Goal: Information Seeking & Learning: Find specific page/section

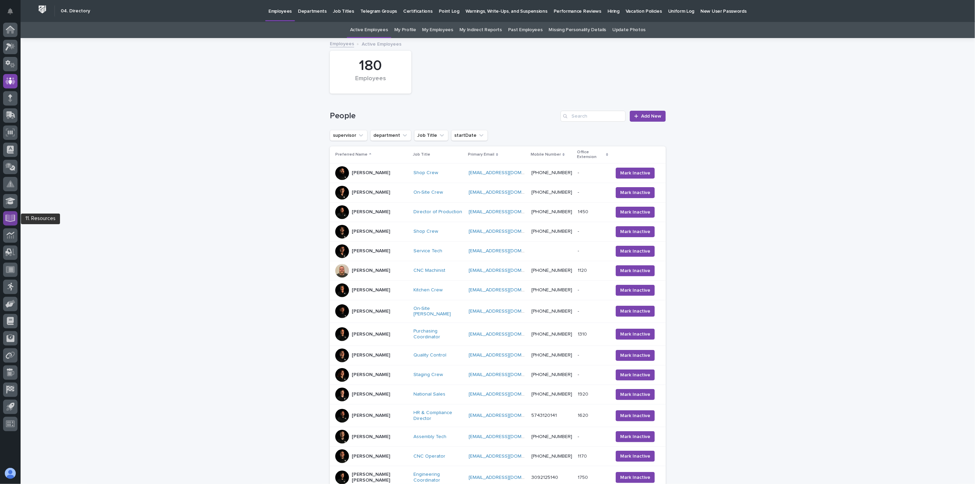
click at [11, 218] on icon at bounding box center [11, 217] width 8 height 7
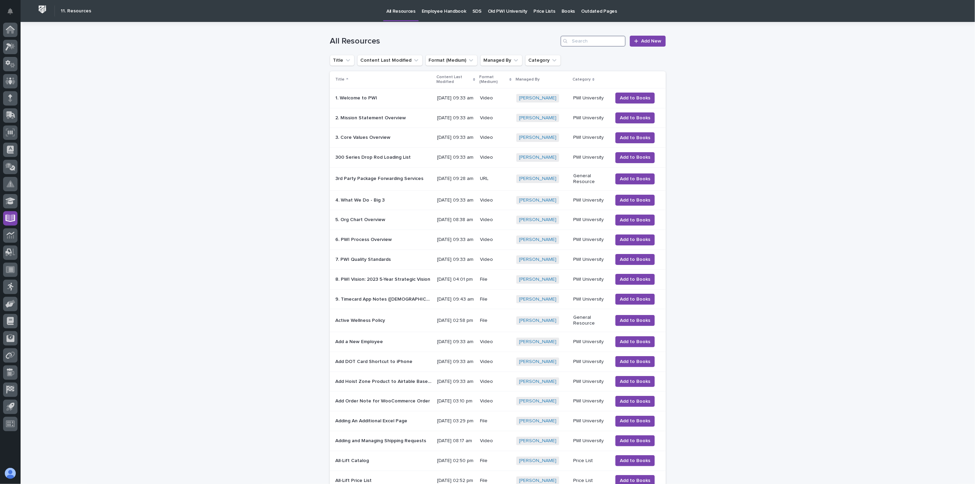
click at [591, 42] on input "Search" at bounding box center [592, 41] width 65 height 11
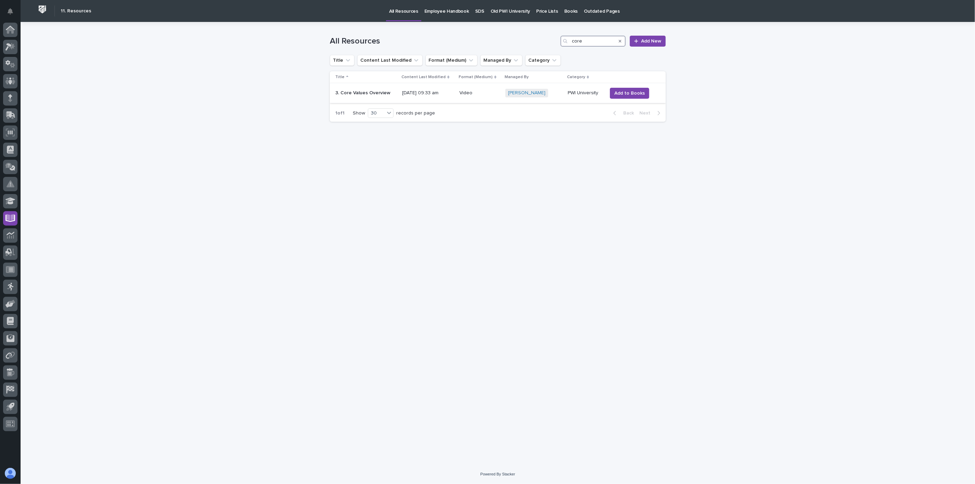
type input "core"
click at [365, 99] on td "3. Core Values Overview 3. Core Values Overview" at bounding box center [365, 93] width 70 height 20
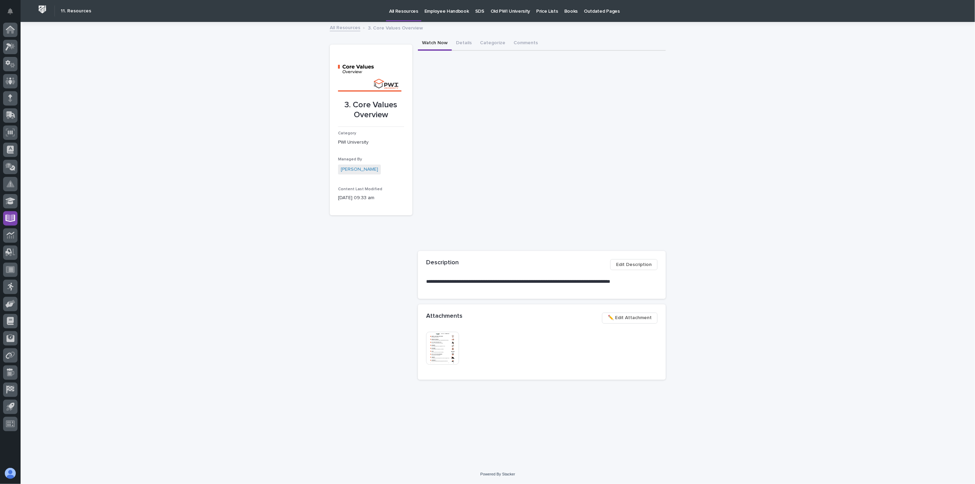
click at [448, 347] on img at bounding box center [442, 348] width 33 height 33
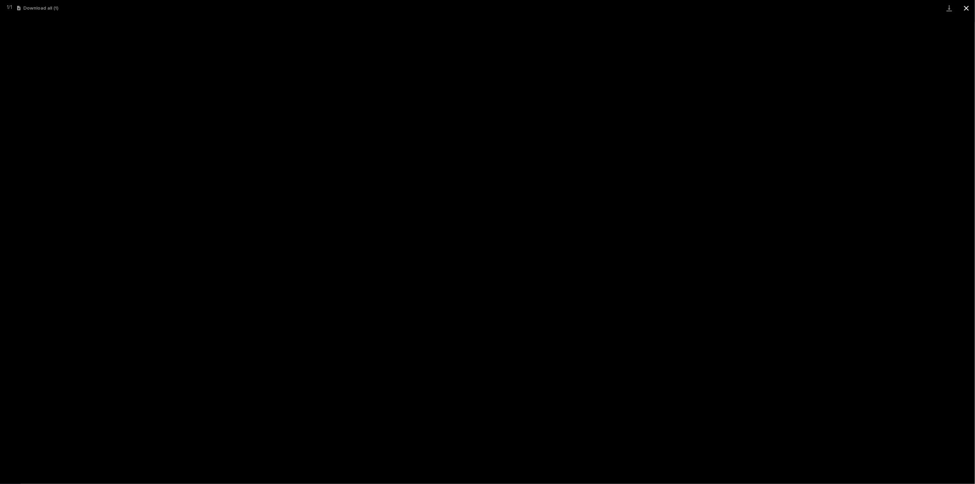
click at [967, 8] on button "Close gallery" at bounding box center [966, 8] width 17 height 16
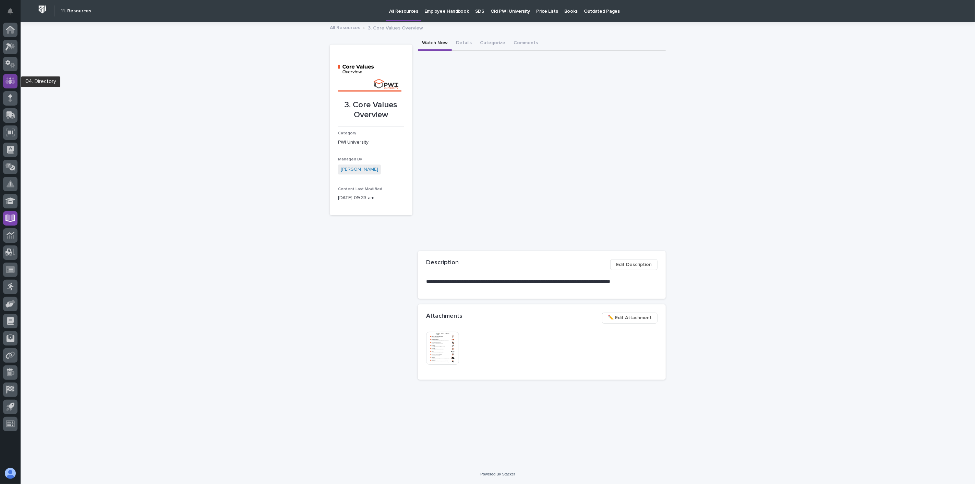
click at [11, 81] on icon at bounding box center [10, 80] width 4 height 7
